Goal: Task Accomplishment & Management: Use online tool/utility

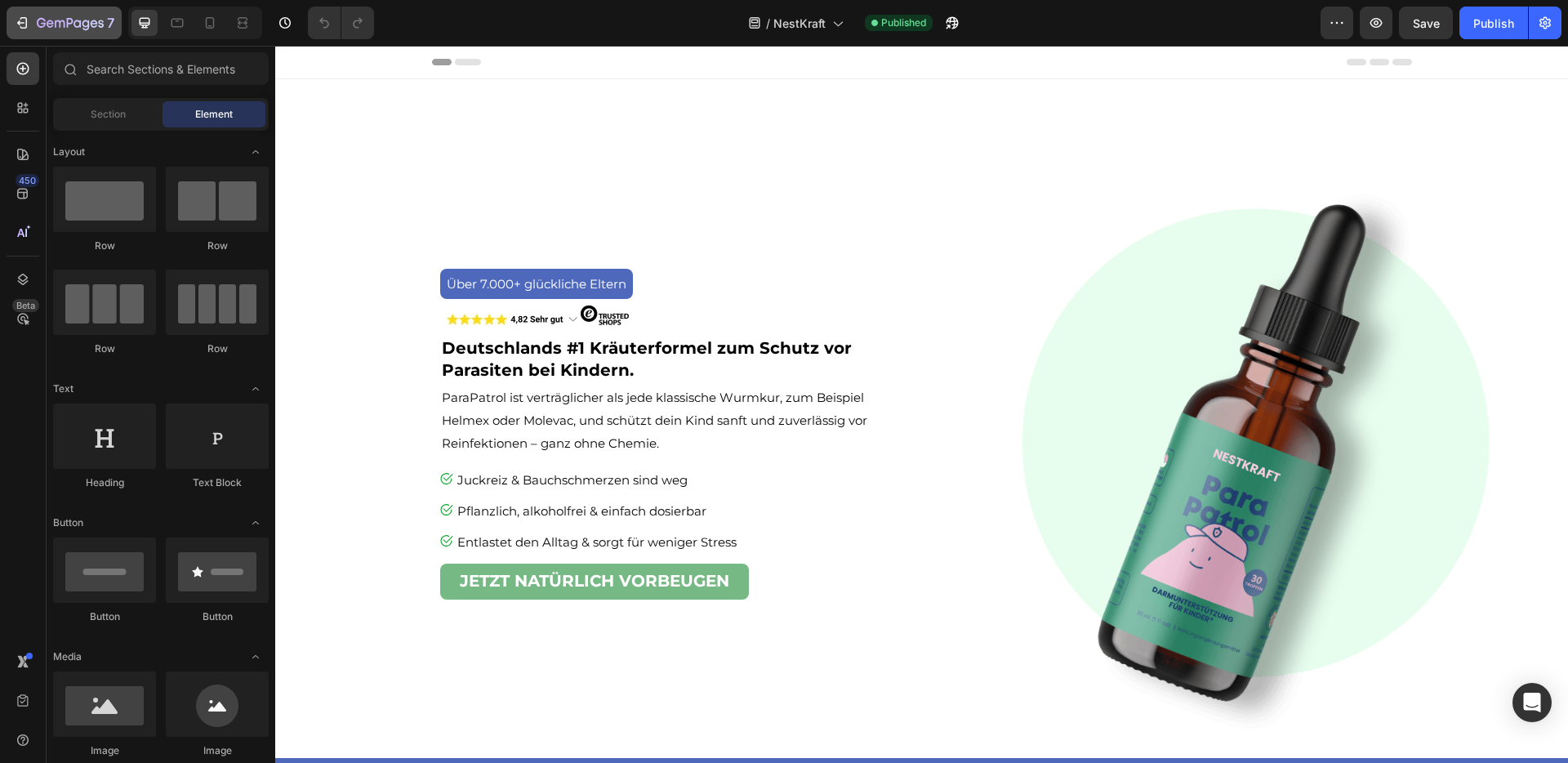
click at [30, 19] on icon "button" at bounding box center [22, 23] width 17 height 17
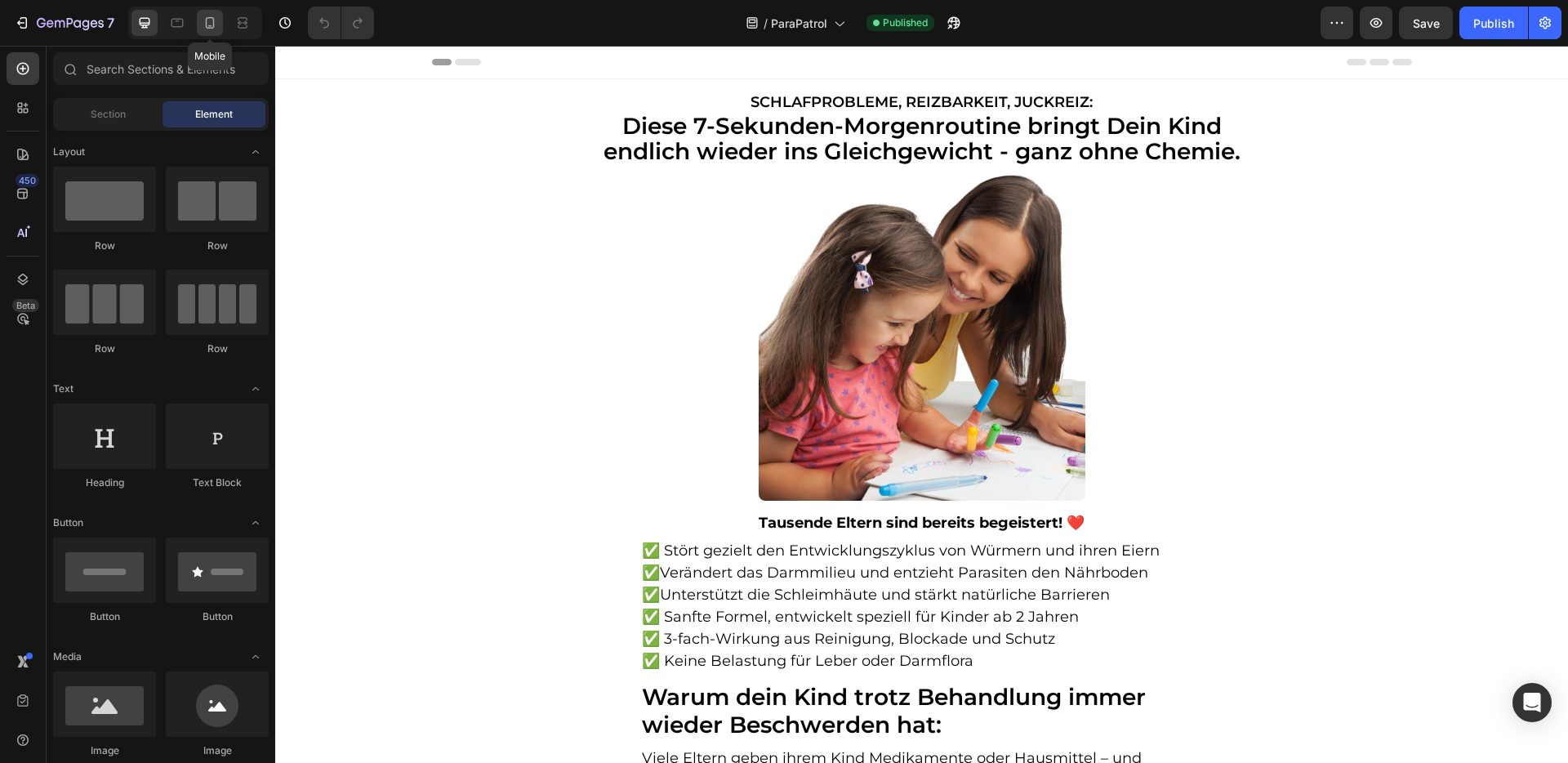
click at [209, 23] on icon at bounding box center [210, 23] width 17 height 17
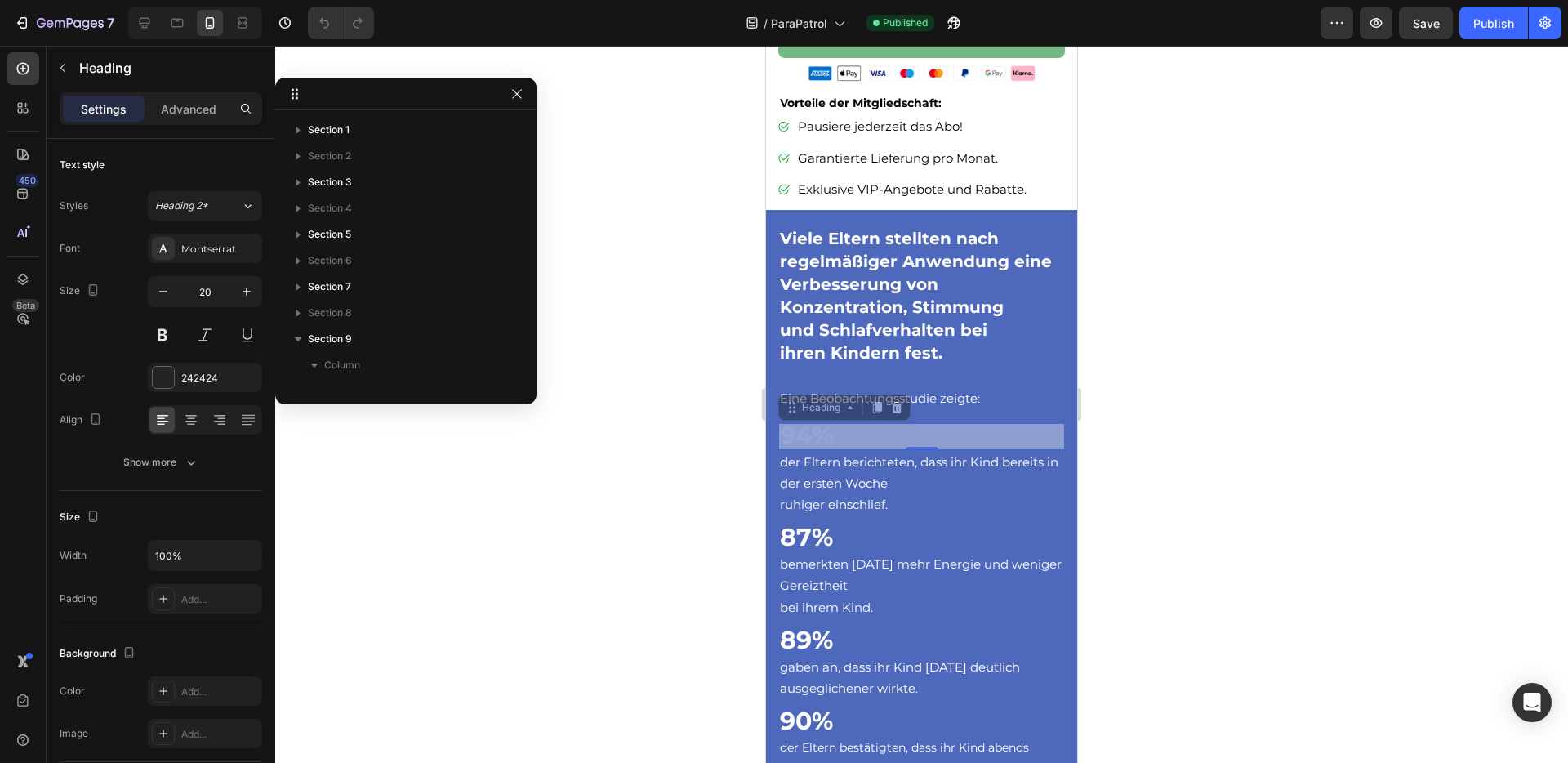
scroll to position [440, 0]
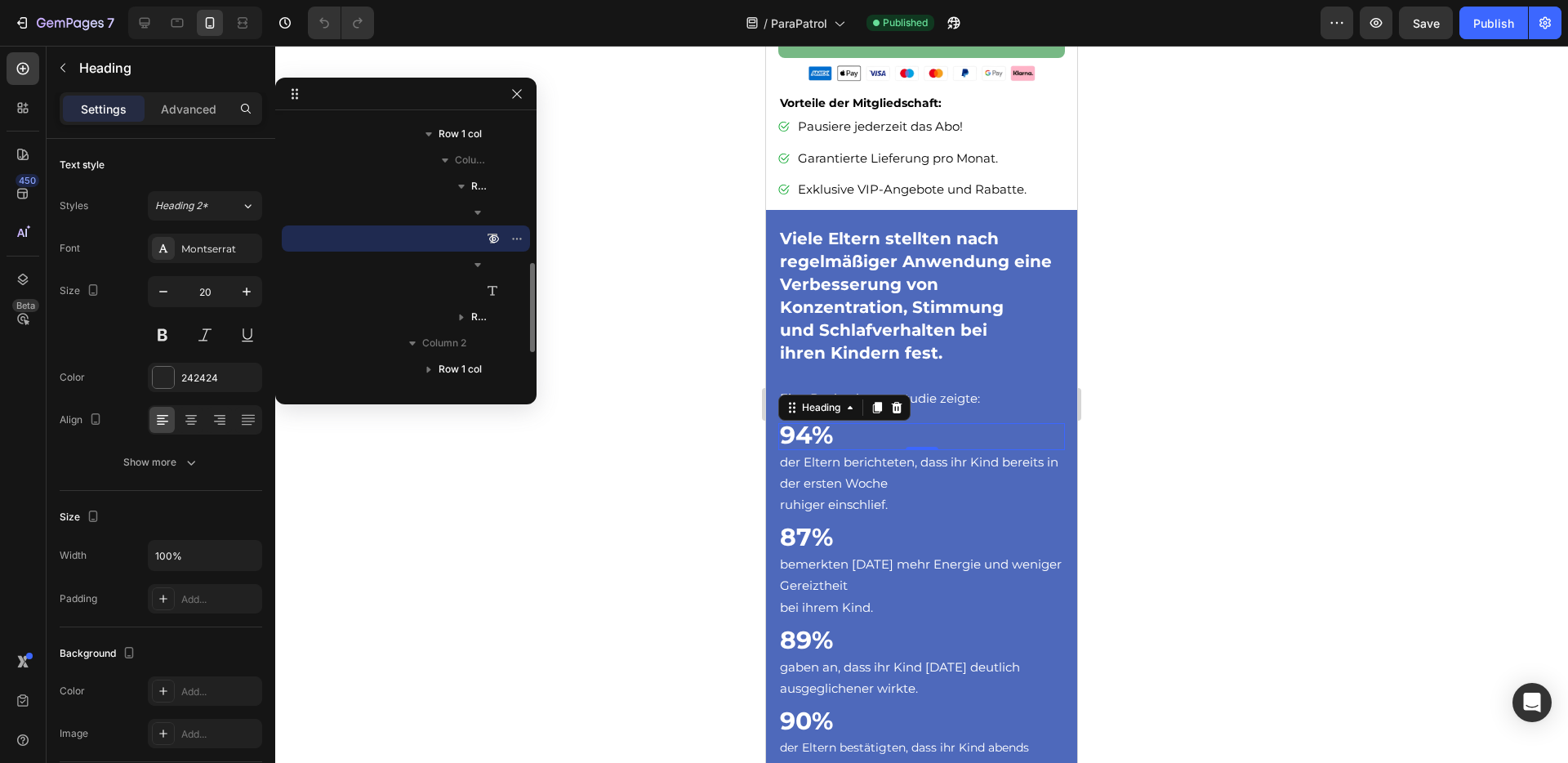
click at [834, 424] on h3 "94%" at bounding box center [921, 436] width 286 height 27
click at [834, 424] on p "94%" at bounding box center [921, 436] width 284 height 24
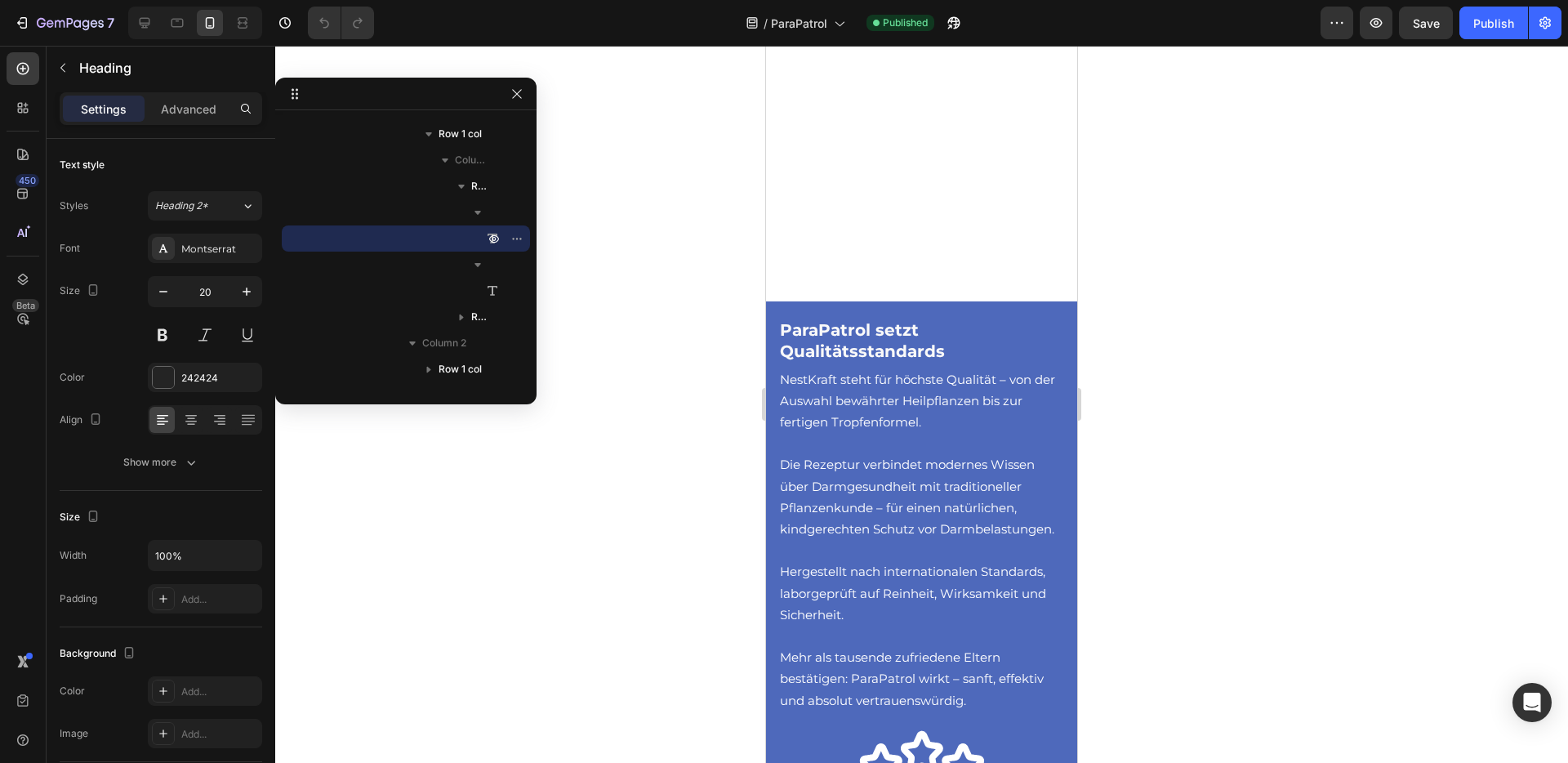
scroll to position [8963, 0]
